Goal: Transaction & Acquisition: Purchase product/service

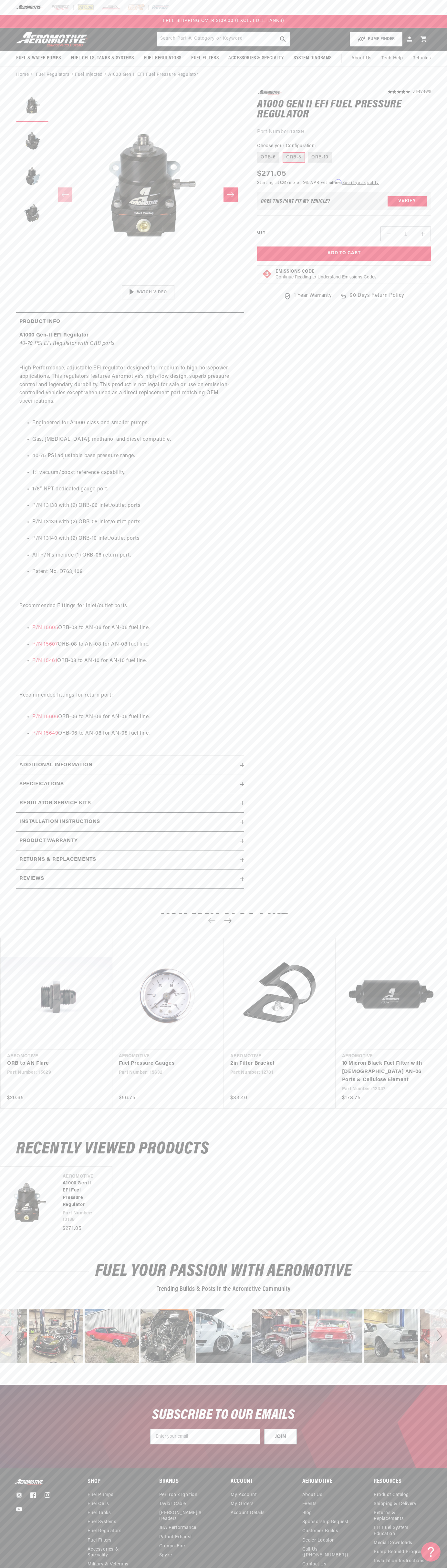
click at [436, 4] on div at bounding box center [223, 7] width 447 height 15
click at [438, 667] on section "5.0 star rating 3 Reviews A1000 Gen II EFI Fuel Pressure Regulator A1000 Gen II…" at bounding box center [223, 490] width 447 height 815
click at [237, 1563] on html "Skip to content Your cart Your cart is empty Loading... You may also like Subto…" at bounding box center [223, 784] width 447 height 1568
click at [11, 1060] on link "ORB to AN Flare" at bounding box center [53, 1064] width 93 height 9
